Goal: Task Accomplishment & Management: Complete application form

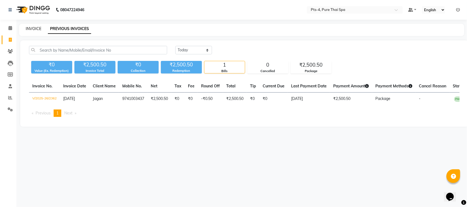
click at [36, 28] on link "INVOICE" at bounding box center [34, 28] width 16 height 5
select select "service"
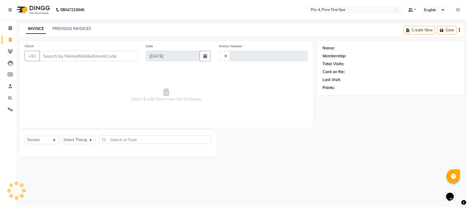
type input "2363"
select select "6459"
drag, startPoint x: 63, startPoint y: 62, endPoint x: 65, endPoint y: 58, distance: 3.7
click at [63, 62] on div "Client +91" at bounding box center [82, 54] width 122 height 22
click at [67, 53] on input "Client" at bounding box center [88, 56] width 99 height 10
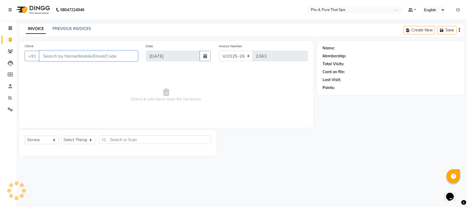
paste input "9845830900"
type input "9845830900"
click at [73, 28] on link "PREVIOUS INVOICES" at bounding box center [72, 28] width 39 height 5
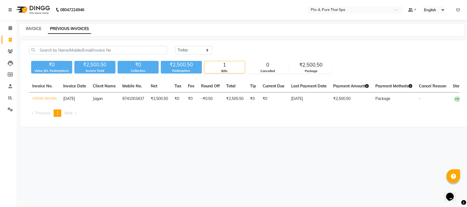
click at [36, 29] on link "INVOICE" at bounding box center [34, 28] width 16 height 5
select select "service"
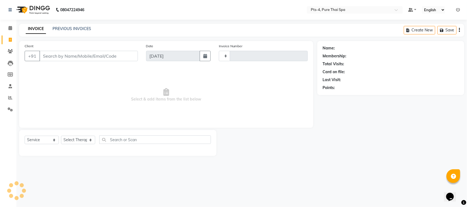
type input "2363"
select select "6459"
paste input "9845830900"
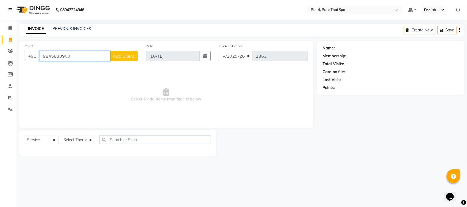
type input "9845830900"
click at [125, 57] on span "Add Client" at bounding box center [124, 55] width 22 height 5
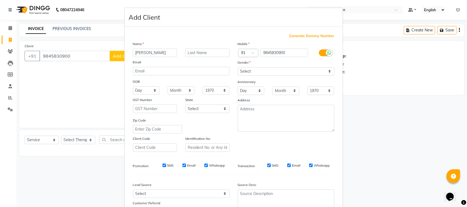
type input "[PERSON_NAME]"
click at [322, 71] on select "Select Male Female Other Prefer Not To Say" at bounding box center [286, 71] width 97 height 8
select select "[DEMOGRAPHIC_DATA]"
click at [238, 67] on select "Select Male Female Other Prefer Not To Say" at bounding box center [286, 71] width 97 height 8
click at [163, 165] on input "SMS" at bounding box center [165, 166] width 4 height 4
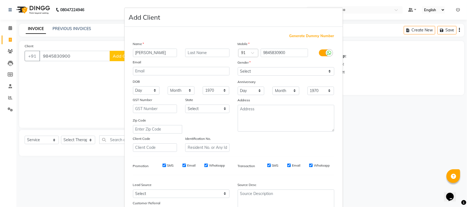
checkbox input "false"
click at [183, 164] on input "Email" at bounding box center [185, 166] width 4 height 4
checkbox input "false"
click at [204, 164] on input "Whatsapp" at bounding box center [206, 166] width 4 height 4
checkbox input "false"
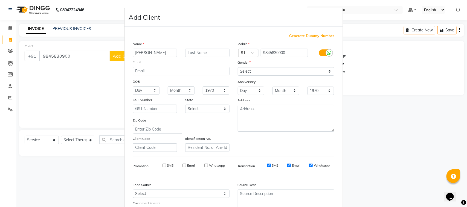
drag, startPoint x: 265, startPoint y: 165, endPoint x: 274, endPoint y: 163, distance: 9.5
click at [267, 165] on input "SMS" at bounding box center [269, 166] width 4 height 4
checkbox input "false"
click at [287, 165] on input "Email" at bounding box center [289, 166] width 4 height 4
checkbox input "false"
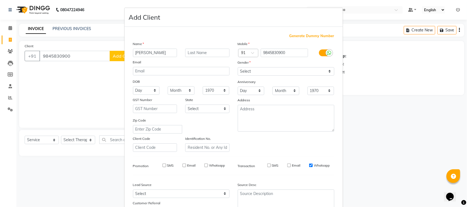
click at [309, 164] on input "Whatsapp" at bounding box center [311, 166] width 4 height 4
checkbox input "false"
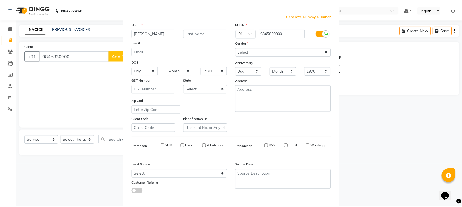
scroll to position [43, 0]
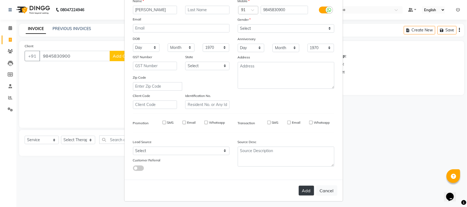
click at [307, 189] on button "Add" at bounding box center [306, 191] width 15 height 10
select select
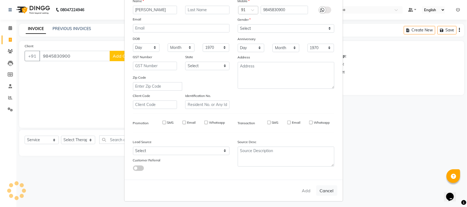
select select
checkbox input "false"
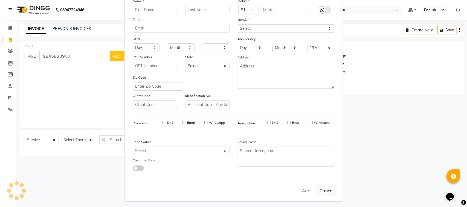
checkbox input "false"
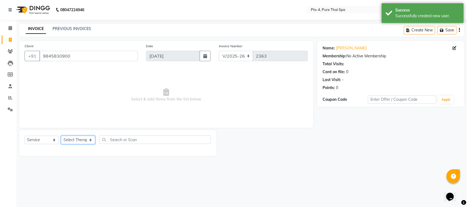
click at [91, 143] on select "Select Therapist AMY NE ANU anyone Ashish kumar Candy FON HONEY JIYA krishna LI…" at bounding box center [78, 140] width 34 height 8
select select "84268"
click at [61, 136] on select "Select Therapist AMY NE ANU anyone Ashish kumar Candy FON HONEY JIYA krishna LI…" at bounding box center [78, 140] width 34 height 8
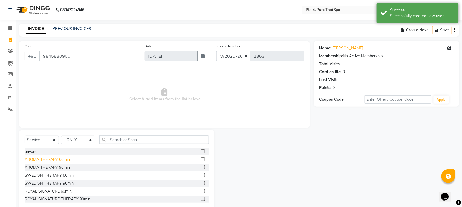
click at [67, 160] on div "AROMA THERAPY 60min" at bounding box center [47, 160] width 45 height 6
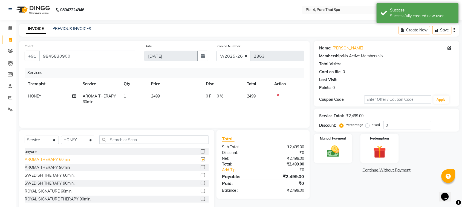
checkbox input "false"
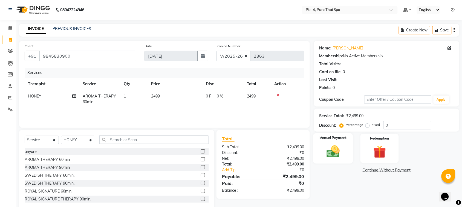
scroll to position [11, 0]
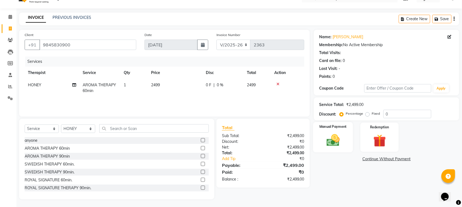
click at [340, 143] on img at bounding box center [332, 140] width 21 height 15
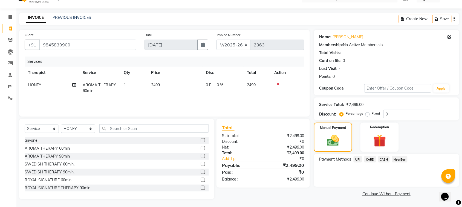
click at [385, 160] on span "CASH" at bounding box center [384, 160] width 12 height 6
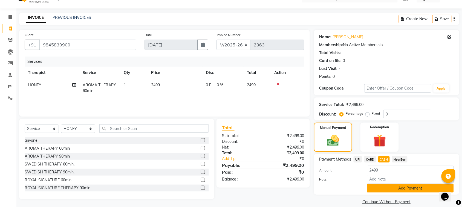
click at [384, 185] on button "Add Payment" at bounding box center [410, 188] width 87 height 8
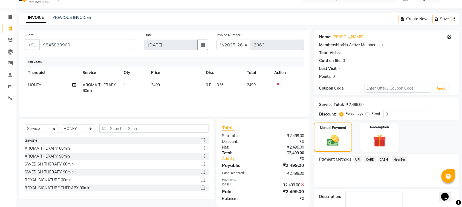
scroll to position [41, 0]
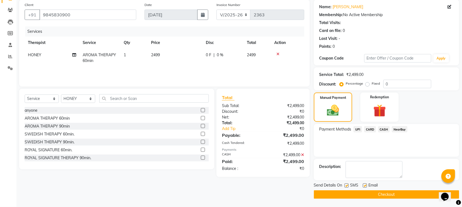
click at [348, 186] on label at bounding box center [347, 186] width 4 height 4
click at [348, 186] on input "checkbox" at bounding box center [347, 186] width 4 height 4
checkbox input "false"
drag, startPoint x: 364, startPoint y: 185, endPoint x: 367, endPoint y: 192, distance: 6.8
click at [365, 185] on label at bounding box center [365, 186] width 4 height 4
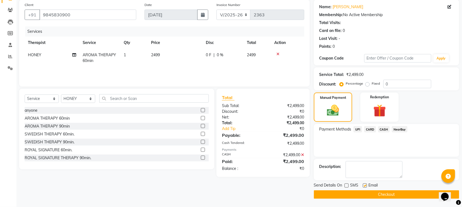
click at [365, 185] on input "checkbox" at bounding box center [365, 186] width 4 height 4
checkbox input "false"
click at [368, 198] on button "Checkout" at bounding box center [386, 195] width 145 height 8
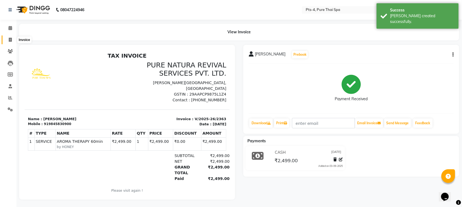
click at [10, 40] on icon at bounding box center [10, 40] width 3 height 4
select select "service"
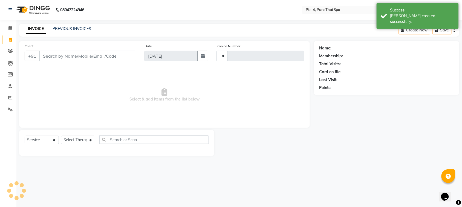
type input "2364"
select select "6459"
click at [82, 28] on link "PREVIOUS INVOICES" at bounding box center [72, 28] width 39 height 5
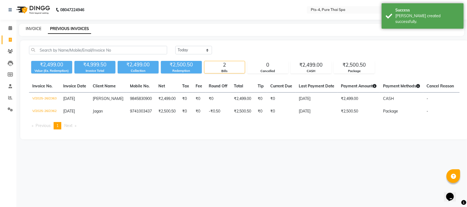
click at [33, 28] on link "INVOICE" at bounding box center [34, 28] width 16 height 5
select select "6459"
select select "service"
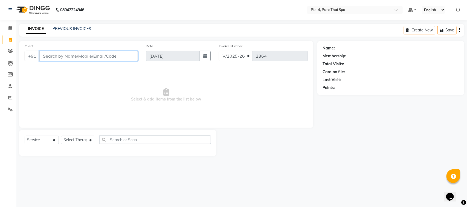
paste input "9880702475"
type input "9880702475"
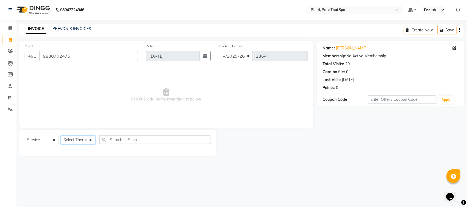
click at [88, 140] on select "Select Therapist AMY NE ANU anyone Ashish kumar Candy FON HONEY JIYA krishna LI…" at bounding box center [78, 140] width 34 height 8
select select "52901"
click at [61, 136] on select "Select Therapist AMY NE ANU anyone Ashish kumar Candy FON HONEY JIYA krishna LI…" at bounding box center [78, 140] width 34 height 8
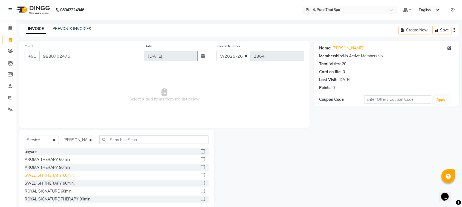
click at [60, 176] on div "SWEDISH THERAPY 60min." at bounding box center [50, 176] width 50 height 6
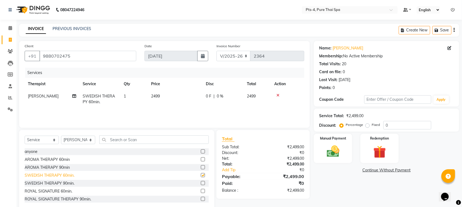
checkbox input "false"
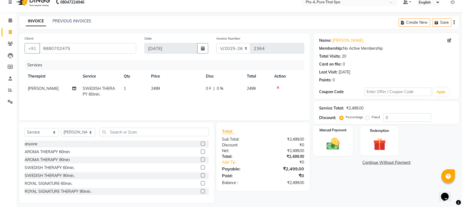
scroll to position [11, 0]
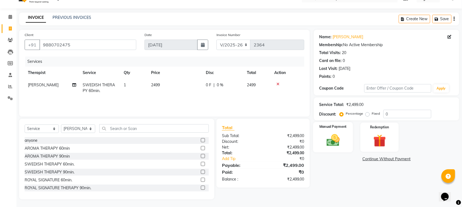
click at [337, 141] on img at bounding box center [332, 140] width 21 height 15
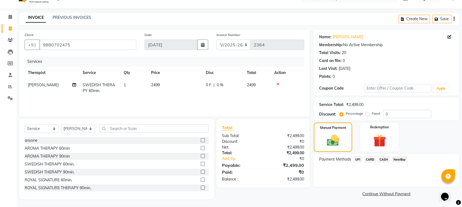
click at [359, 159] on span "UPI" at bounding box center [358, 160] width 8 height 6
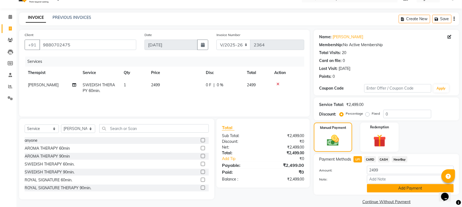
click at [401, 192] on button "Add Payment" at bounding box center [410, 188] width 87 height 8
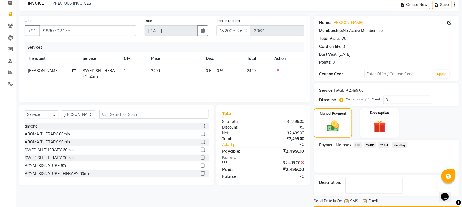
scroll to position [41, 0]
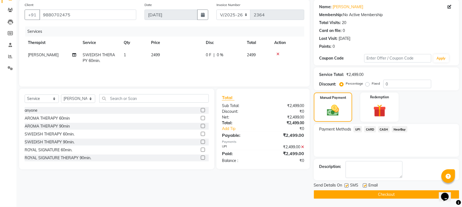
click at [348, 185] on label at bounding box center [347, 186] width 4 height 4
click at [348, 185] on input "checkbox" at bounding box center [347, 186] width 4 height 4
checkbox input "false"
click at [363, 186] on label at bounding box center [365, 186] width 4 height 4
click at [363, 186] on input "checkbox" at bounding box center [365, 186] width 4 height 4
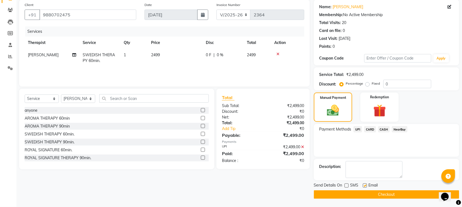
checkbox input "false"
click at [361, 192] on button "Checkout" at bounding box center [386, 195] width 145 height 8
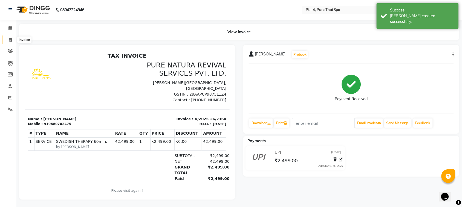
click at [11, 37] on span at bounding box center [10, 40] width 10 height 6
select select "service"
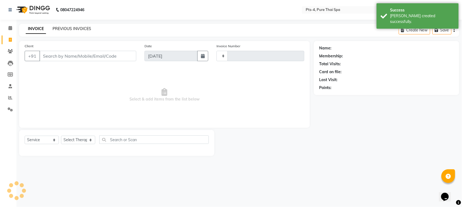
type input "2365"
select select "6459"
click at [61, 29] on link "PREVIOUS INVOICES" at bounding box center [72, 28] width 39 height 5
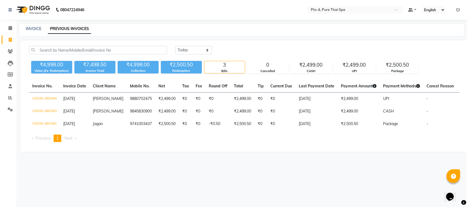
click at [129, 152] on div "Today Yesterday Custom Range ₹4,998.00 Value (Ex. Redemption) ₹7,498.50 Invoice…" at bounding box center [244, 97] width 448 height 112
click at [34, 28] on link "INVOICE" at bounding box center [34, 28] width 16 height 5
select select "service"
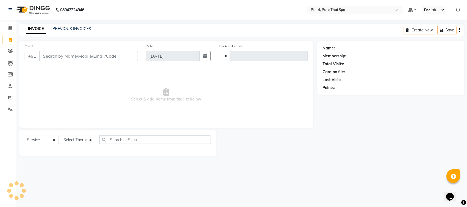
type input "2365"
select select "6459"
click at [66, 57] on input "Client" at bounding box center [88, 56] width 99 height 10
type input "7676302815"
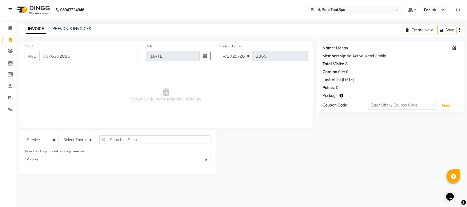
click at [340, 48] on link "Mohan" at bounding box center [342, 48] width 12 height 6
click at [62, 31] on div "PREVIOUS INVOICES" at bounding box center [72, 29] width 39 height 6
click at [62, 30] on link "PREVIOUS INVOICES" at bounding box center [72, 28] width 39 height 5
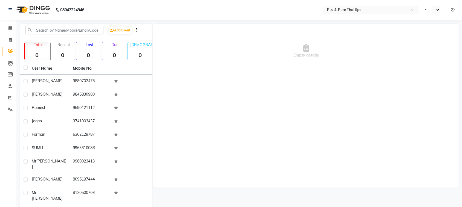
select select "en"
